Goal: Information Seeking & Learning: Learn about a topic

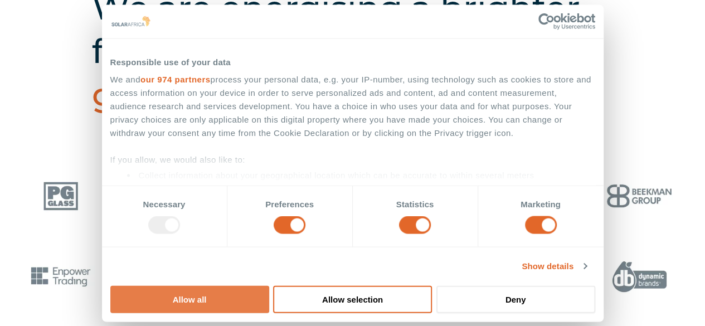
click at [269, 285] on button "Allow all" at bounding box center [189, 298] width 159 height 27
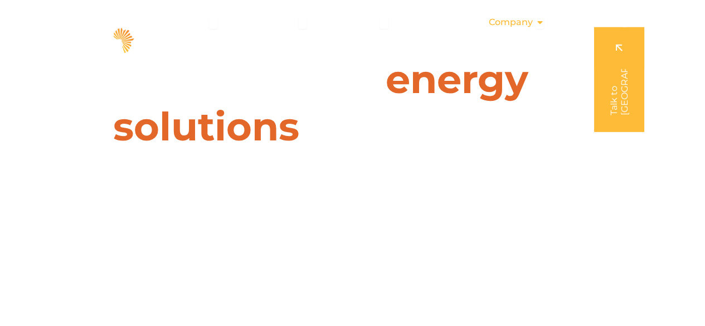
click at [499, 23] on span "Company" at bounding box center [510, 22] width 44 height 13
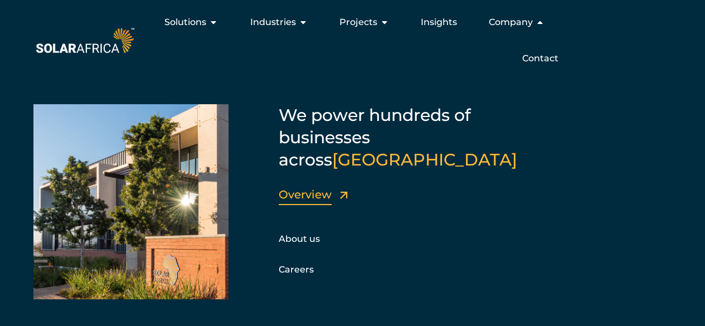
click at [296, 188] on link "Overview" at bounding box center [305, 194] width 53 height 13
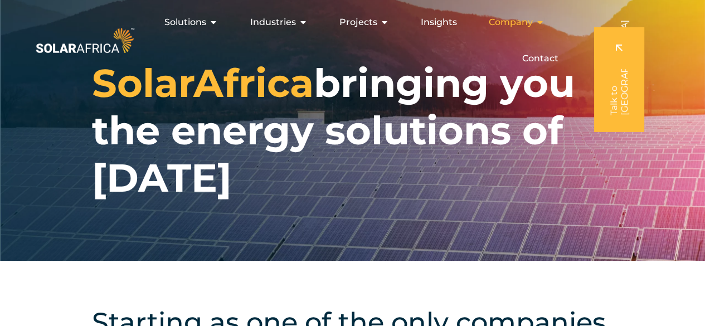
click at [504, 23] on span "Company" at bounding box center [510, 22] width 44 height 13
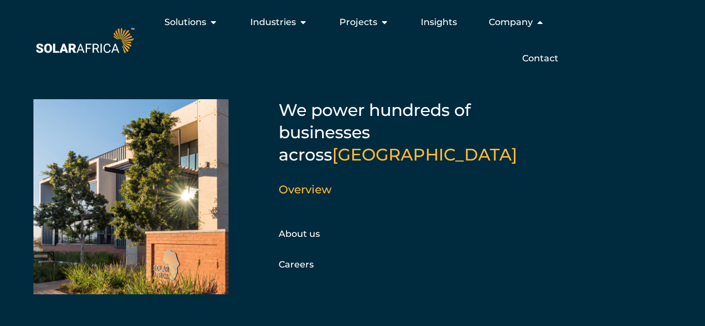
scroll to position [7, 0]
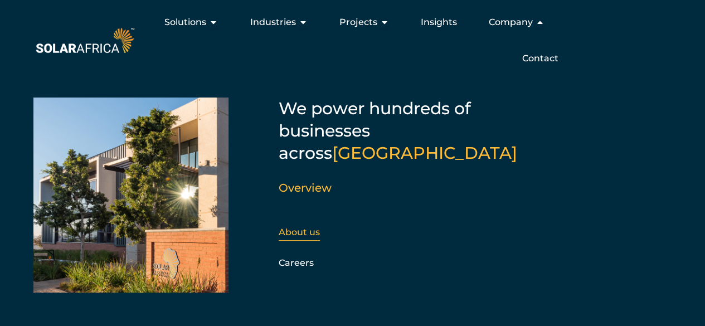
click at [288, 227] on link "About us" at bounding box center [299, 232] width 41 height 11
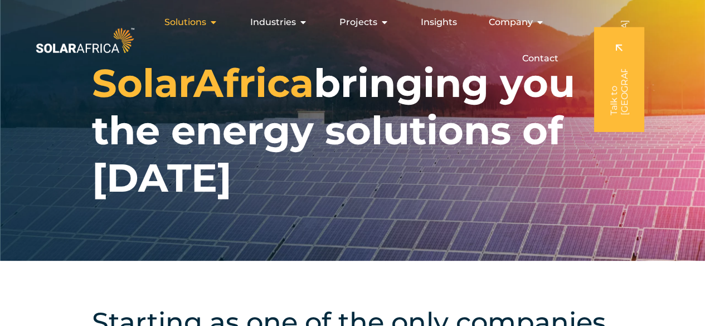
click at [181, 21] on span "Solutions" at bounding box center [185, 22] width 42 height 13
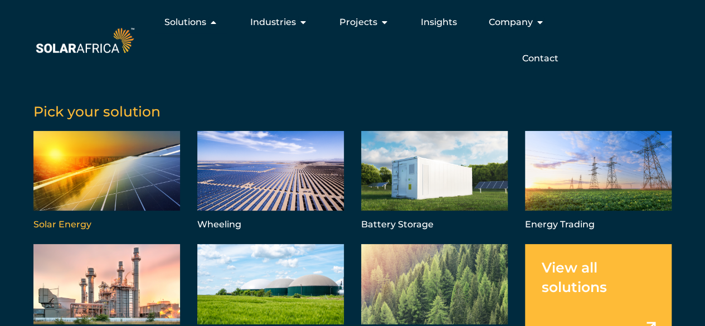
click at [102, 178] on link "Menu" at bounding box center [106, 182] width 147 height 102
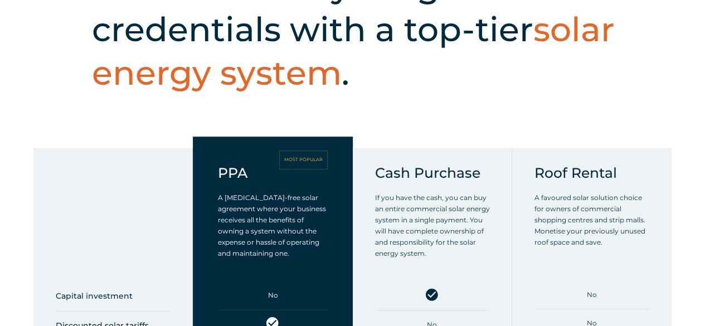
scroll to position [669, 0]
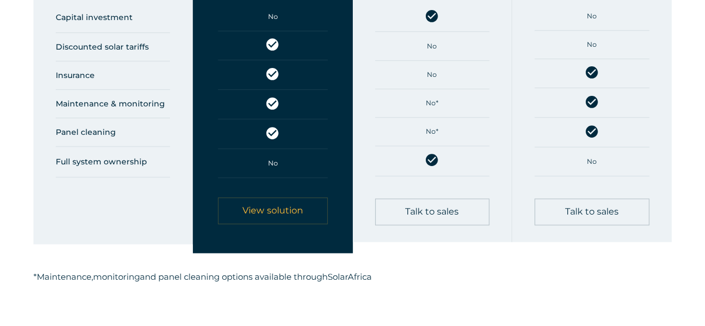
click at [286, 222] on link "View solution" at bounding box center [272, 210] width 109 height 27
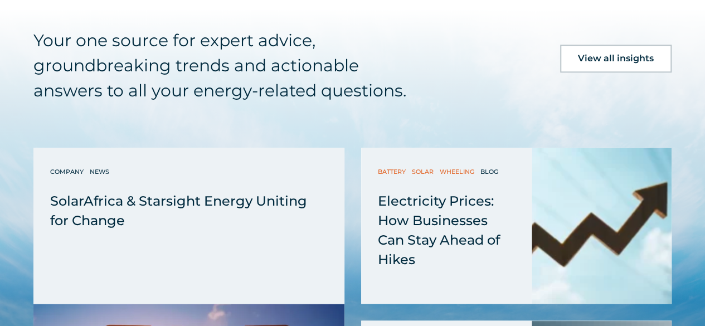
scroll to position [2786, 0]
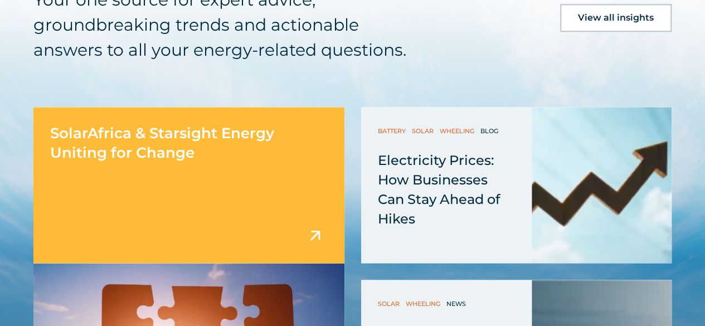
click at [262, 140] on div "SolarAfrica & Starsight Energy Uniting for Change" at bounding box center [188, 185] width 311 height 156
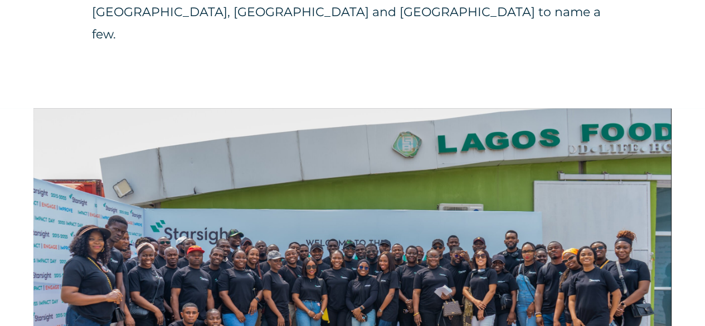
scroll to position [1226, 0]
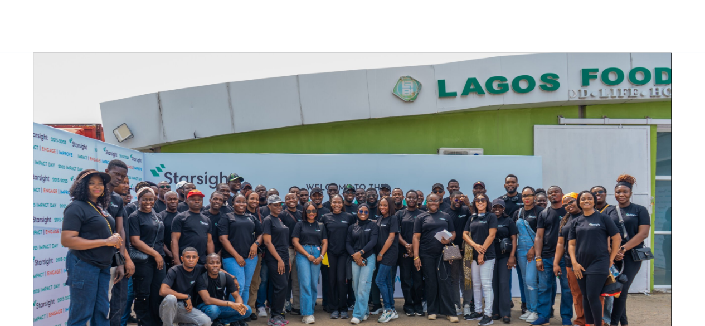
click at [313, 139] on img at bounding box center [351, 219] width 637 height 425
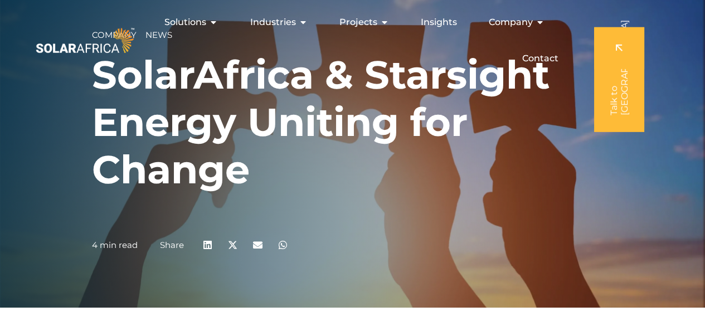
scroll to position [0, 0]
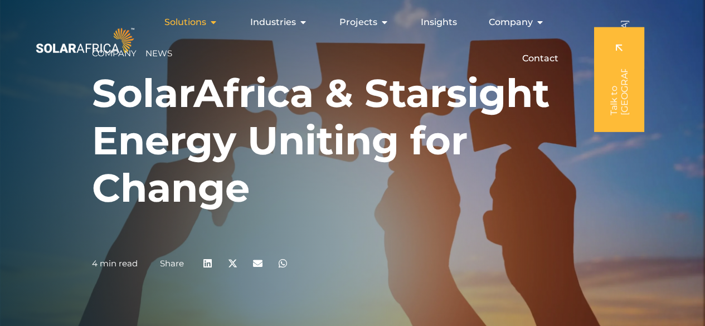
click at [184, 23] on span "Solutions" at bounding box center [185, 22] width 42 height 13
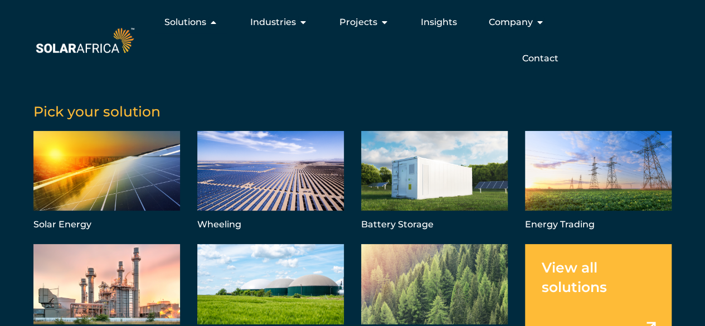
click at [97, 51] on img at bounding box center [84, 40] width 103 height 31
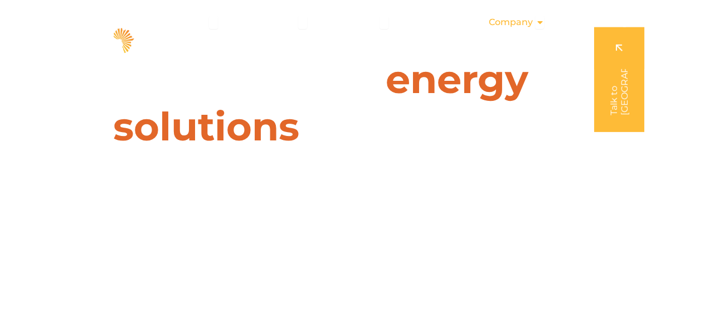
click at [513, 28] on span "Company" at bounding box center [510, 22] width 44 height 13
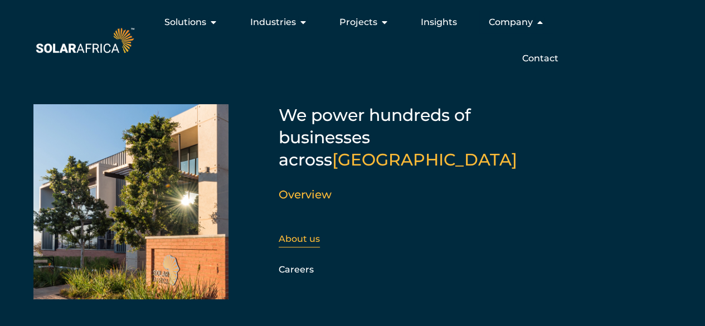
click at [298, 233] on link "About us" at bounding box center [299, 238] width 41 height 11
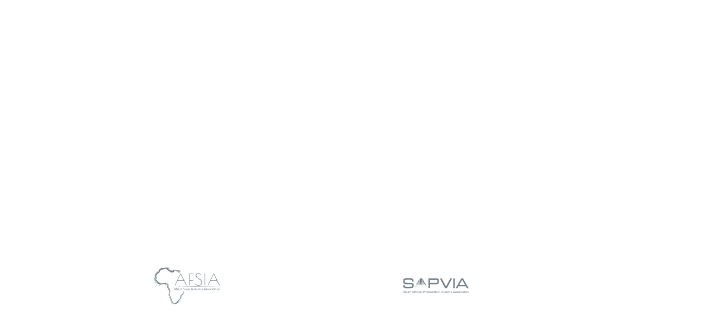
scroll to position [947, 0]
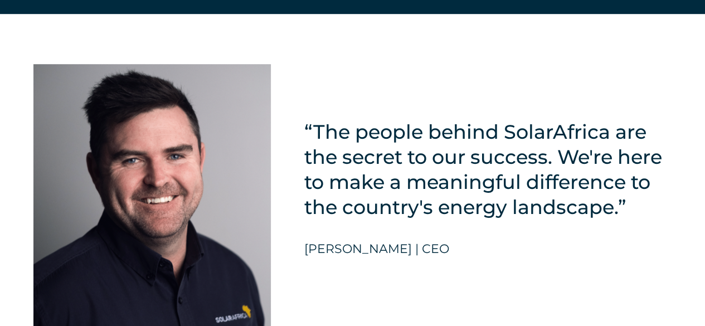
scroll to position [2507, 0]
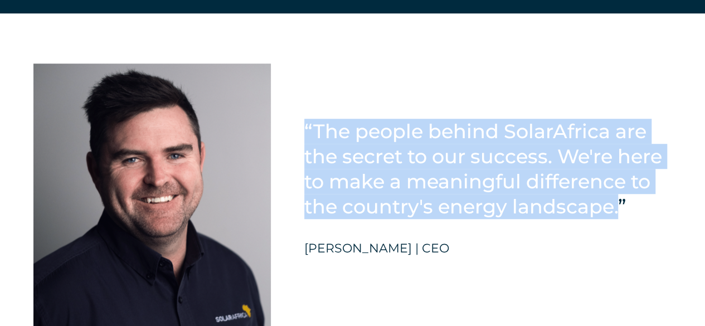
drag, startPoint x: 622, startPoint y: 238, endPoint x: 300, endPoint y: 148, distance: 334.9
click at [300, 148] on div "“The people behind SolarAfrica are the secret to our success. We're here to mak…" at bounding box center [352, 179] width 705 height 332
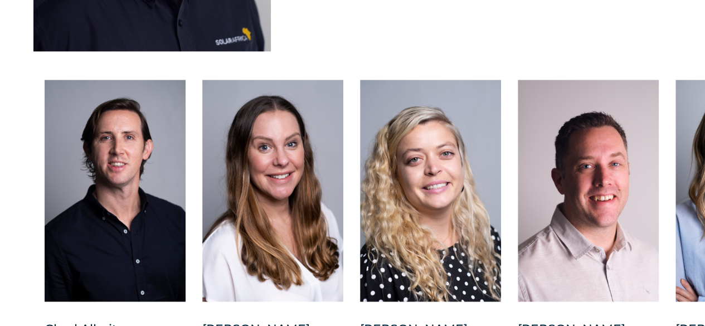
scroll to position [2897, 0]
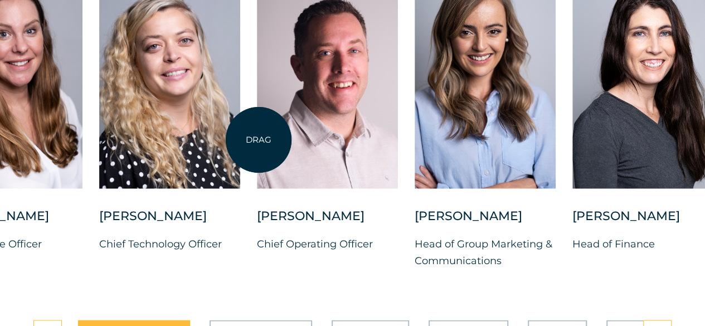
drag, startPoint x: 519, startPoint y: 148, endPoint x: 198, endPoint y: 140, distance: 321.6
click at [257, 140] on div at bounding box center [327, 78] width 141 height 222
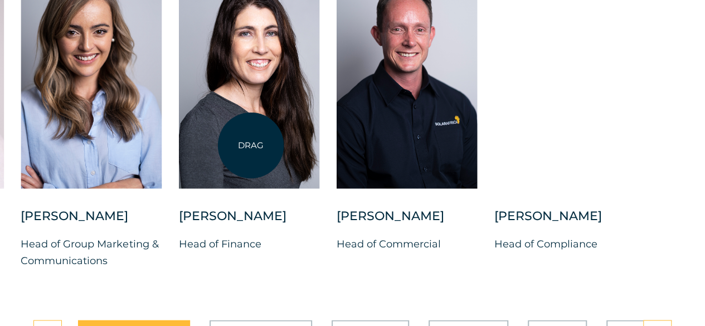
drag, startPoint x: 588, startPoint y: 129, endPoint x: 251, endPoint y: 145, distance: 338.1
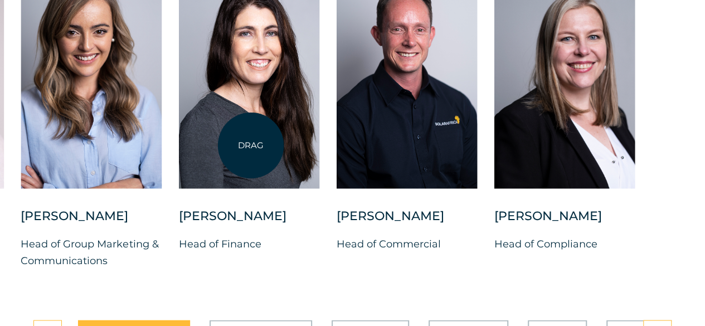
click at [251, 145] on div at bounding box center [248, 78] width 141 height 222
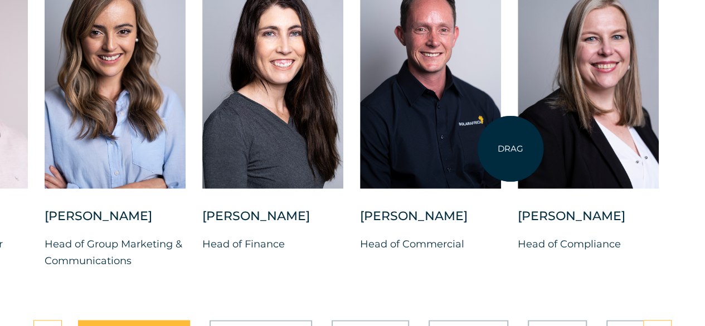
drag, startPoint x: 510, startPoint y: 149, endPoint x: 377, endPoint y: 165, distance: 134.8
click at [377, 165] on div "Charl Alheit Chief Investment Officer Candice Seggie Chief People Officer Suné …" at bounding box center [44, 127] width 1351 height 320
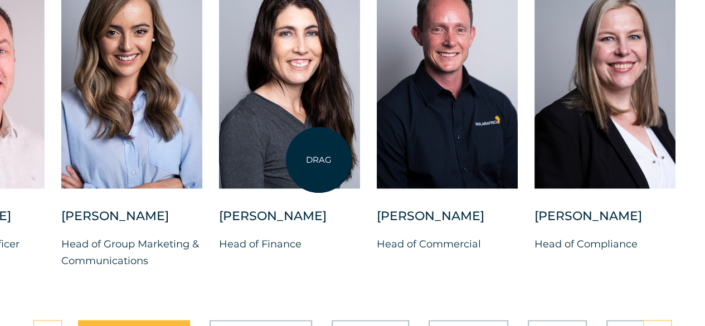
drag, startPoint x: 302, startPoint y: 160, endPoint x: 520, endPoint y: 160, distance: 218.4
click at [360, 160] on div at bounding box center [289, 78] width 141 height 222
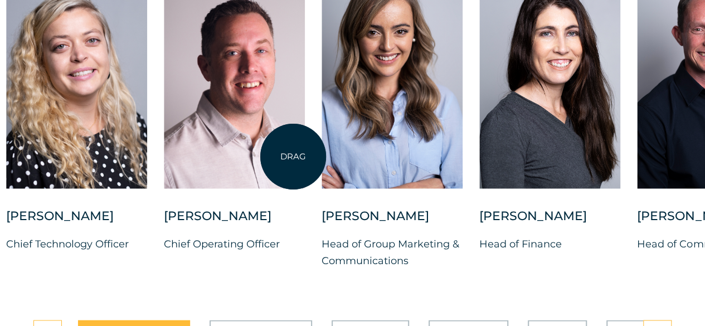
drag, startPoint x: 293, startPoint y: 157, endPoint x: 489, endPoint y: 157, distance: 195.6
click at [305, 157] on div at bounding box center [234, 78] width 141 height 222
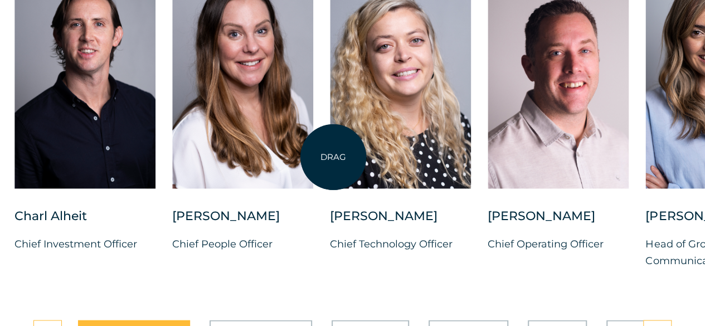
drag, startPoint x: 302, startPoint y: 157, endPoint x: 476, endPoint y: 157, distance: 174.4
click at [459, 157] on div at bounding box center [400, 78] width 141 height 222
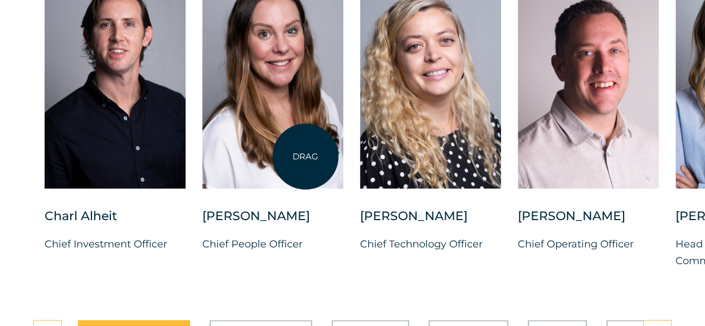
drag, startPoint x: 301, startPoint y: 155, endPoint x: 391, endPoint y: 155, distance: 90.3
click at [370, 155] on div "Charl Alheit Chief Investment Officer Candice Seggie Chief People Officer Suné …" at bounding box center [675, 127] width 1351 height 320
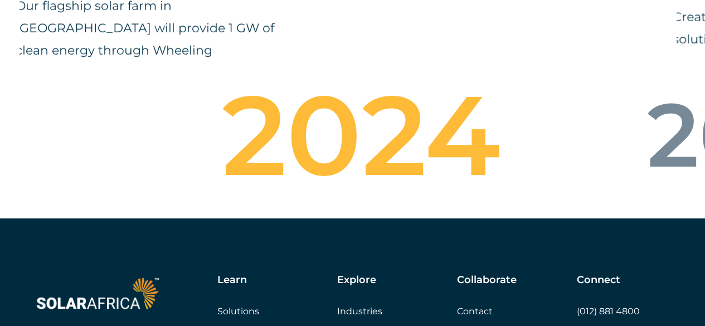
scroll to position [3733, 0]
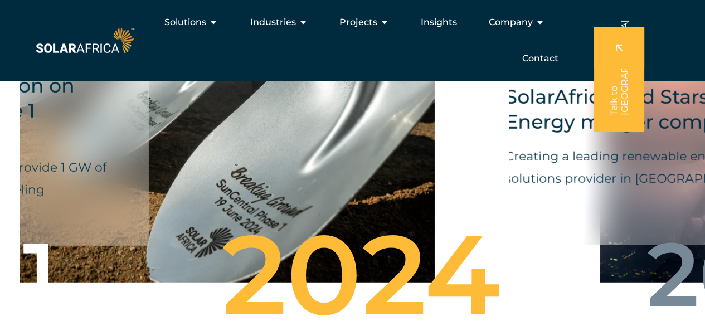
drag, startPoint x: 537, startPoint y: 173, endPoint x: 317, endPoint y: 173, distance: 220.1
click at [302, 179] on div "Began construction on SunCentral Phase 1 Our flagship solar farm in De Aar will…" at bounding box center [189, 151] width 492 height 296
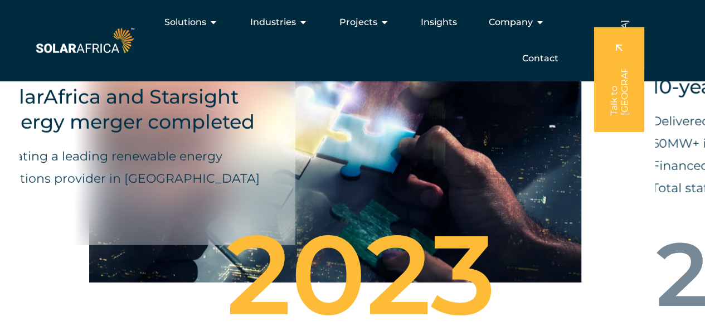
drag, startPoint x: 316, startPoint y: 191, endPoint x: 250, endPoint y: 197, distance: 67.1
click at [272, 203] on div "SolarAfrica and Starsight Energy merger completed Creating a leading renewable …" at bounding box center [335, 150] width 492 height 295
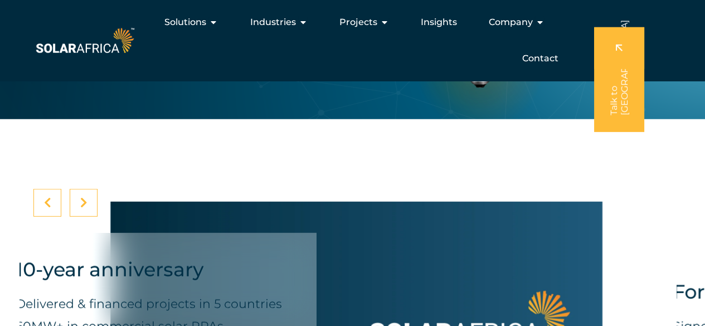
scroll to position [3510, 0]
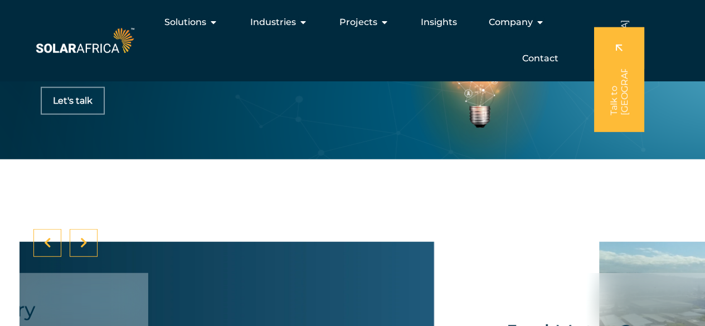
drag, startPoint x: 409, startPoint y: 171, endPoint x: 377, endPoint y: 147, distance: 40.2
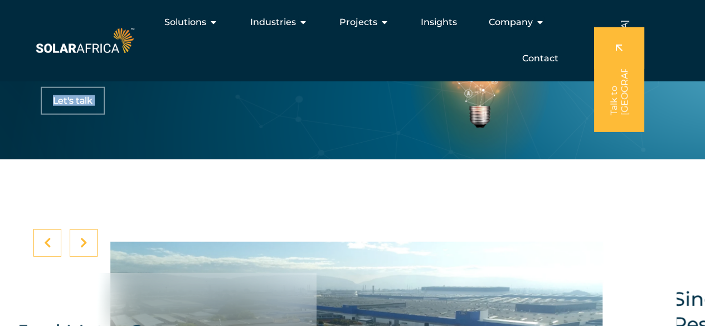
drag, startPoint x: 509, startPoint y: 276, endPoint x: 475, endPoint y: 141, distance: 139.5
drag, startPoint x: 459, startPoint y: 199, endPoint x: 449, endPoint y: 118, distance: 82.0
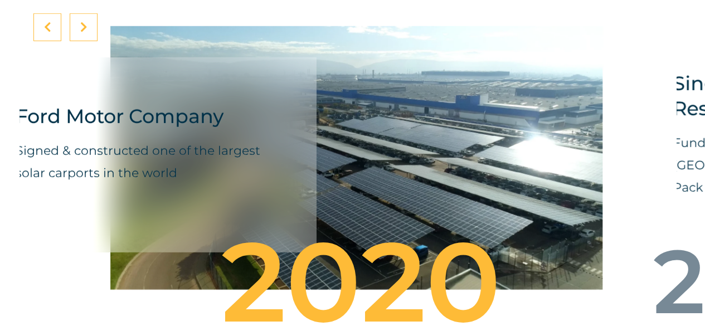
scroll to position [3733, 0]
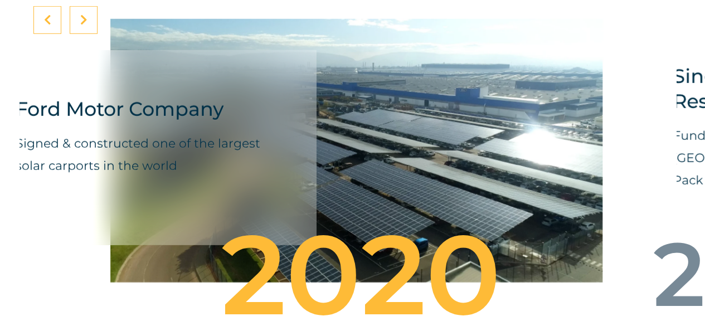
drag, startPoint x: 546, startPoint y: 209, endPoint x: 212, endPoint y: 194, distance: 334.1
click at [212, 194] on div "Ford Motor Company Signed & constructed one of the largest solar carports in th…" at bounding box center [356, 150] width 492 height 295
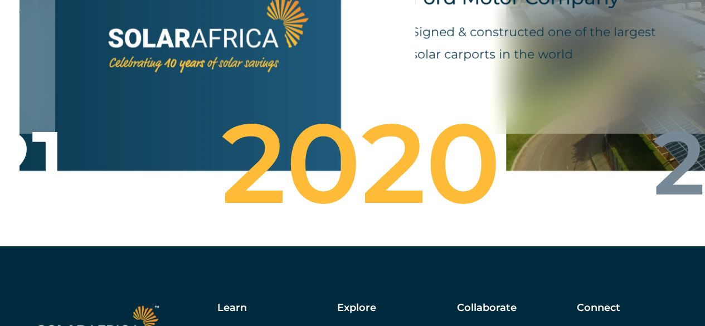
drag, startPoint x: 162, startPoint y: 115, endPoint x: 556, endPoint y: 123, distance: 394.6
click at [556, 123] on div "Ford Motor Company Signed & constructed one of the largest solar carports in th…" at bounding box center [545, 36] width 334 height 195
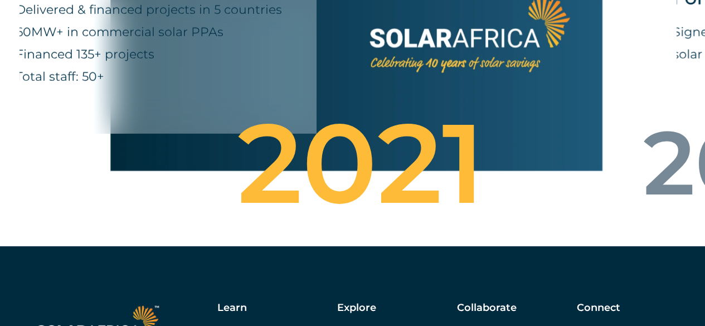
click at [230, 110] on div "Delivered & financed projects in 5 countries 60MW+ in commercial solar PPAs Fin…" at bounding box center [149, 54] width 267 height 111
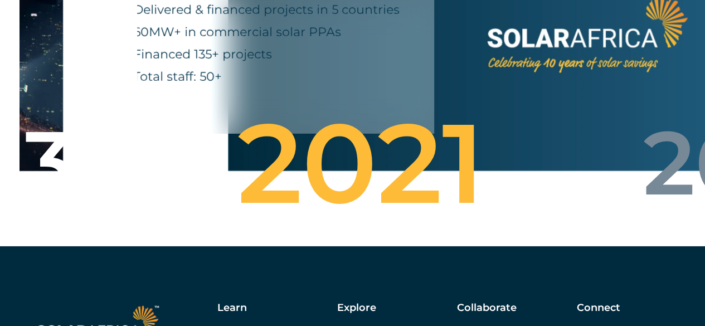
drag, startPoint x: 311, startPoint y: 133, endPoint x: 401, endPoint y: 134, distance: 89.7
click at [401, 134] on div "10-year anniversary Delivered & financed projects in 5 countries 60MW+ in comme…" at bounding box center [267, 36] width 334 height 195
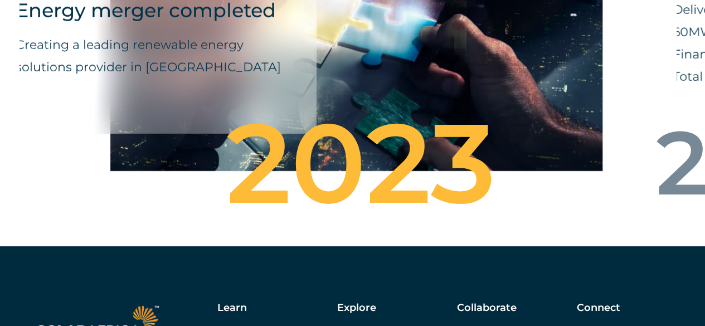
drag, startPoint x: 395, startPoint y: 109, endPoint x: 343, endPoint y: 109, distance: 51.3
click at [385, 109] on div "SolarAfrica and Starsight Energy merger completed Creating a leading renewable …" at bounding box center [356, 38] width 492 height 295
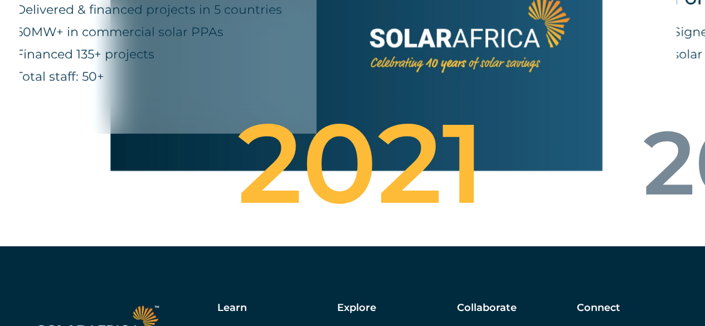
click at [162, 48] on p "Delivered & financed projects in 5 countries 60MW+ in commercial solar PPAs Fin…" at bounding box center [149, 43] width 267 height 89
drag, startPoint x: 498, startPoint y: 182, endPoint x: 449, endPoint y: 239, distance: 75.1
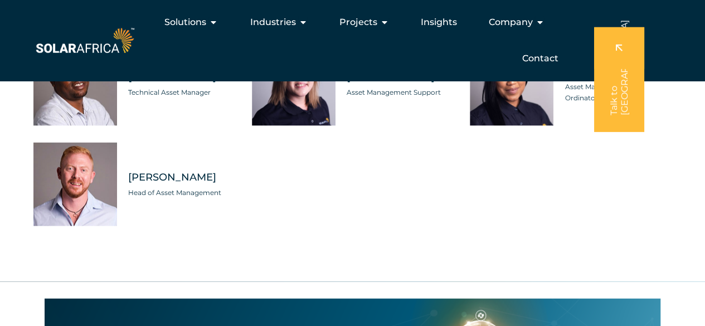
scroll to position [3009, 0]
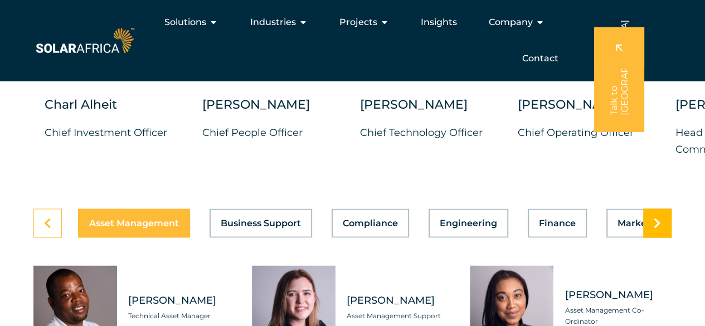
click at [658, 237] on link at bounding box center [657, 222] width 28 height 29
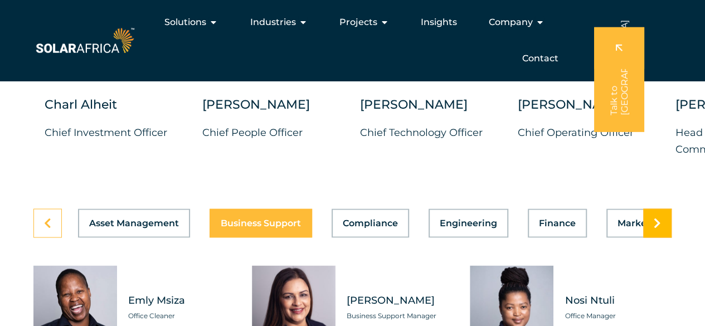
click at [654, 228] on icon at bounding box center [657, 222] width 7 height 11
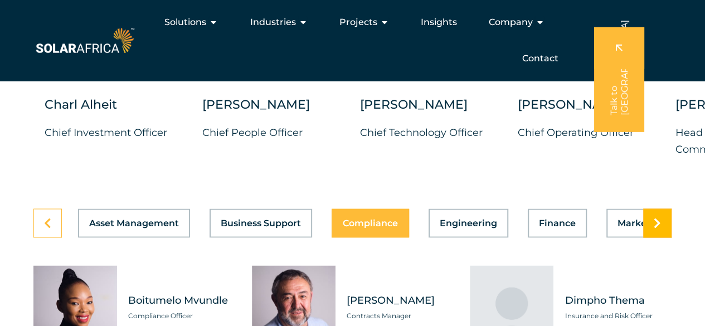
click at [654, 228] on icon at bounding box center [657, 222] width 7 height 11
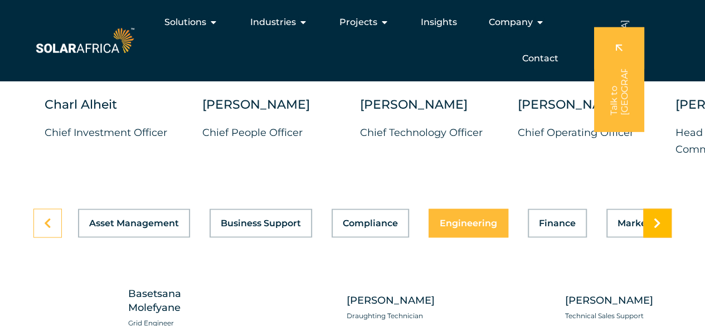
click at [654, 228] on icon at bounding box center [657, 222] width 7 height 11
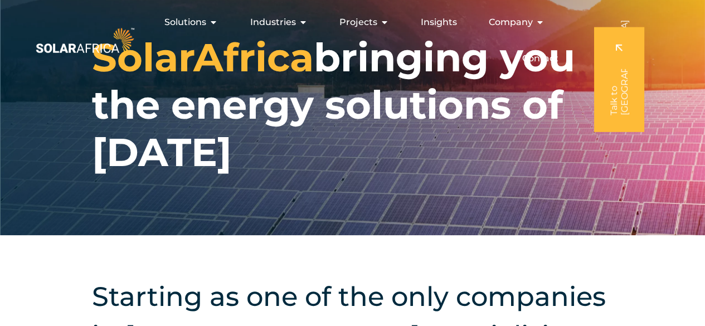
scroll to position [0, 0]
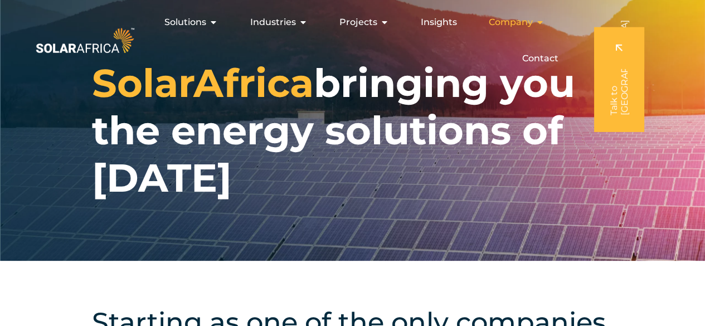
click at [542, 22] on icon "Menu" at bounding box center [539, 22] width 9 height 9
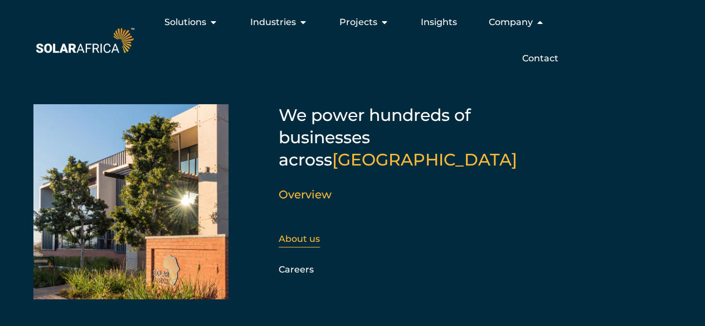
click at [303, 233] on link "About us" at bounding box center [299, 238] width 41 height 11
